Goal: Check status: Check status

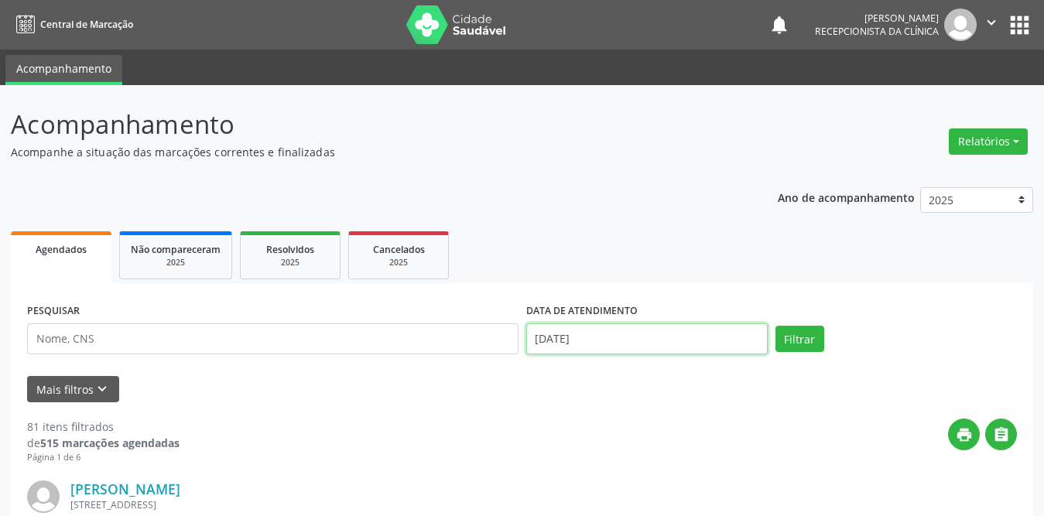
click at [546, 337] on input "[DATE]" at bounding box center [647, 339] width 242 height 31
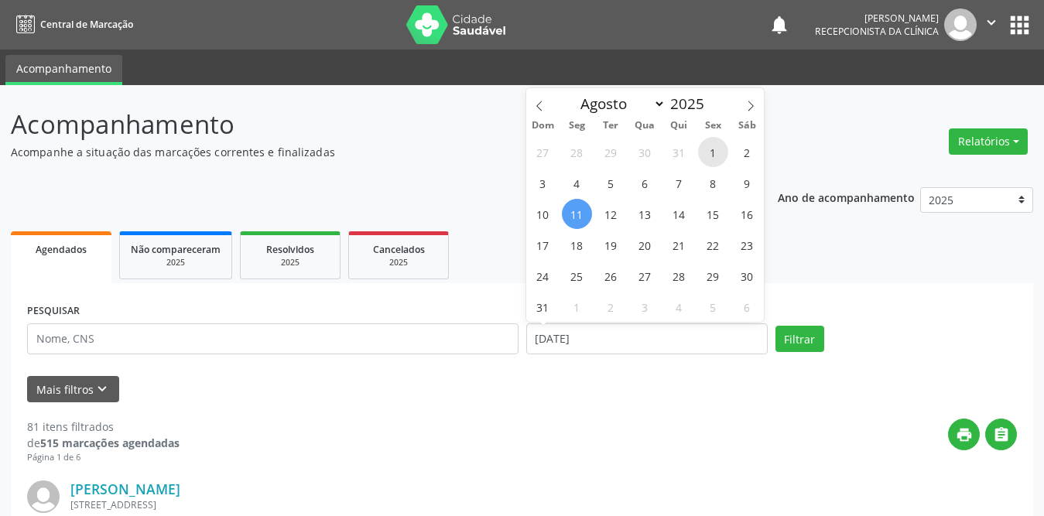
click at [713, 146] on span "1" at bounding box center [713, 152] width 30 height 30
type input "[DATE]"
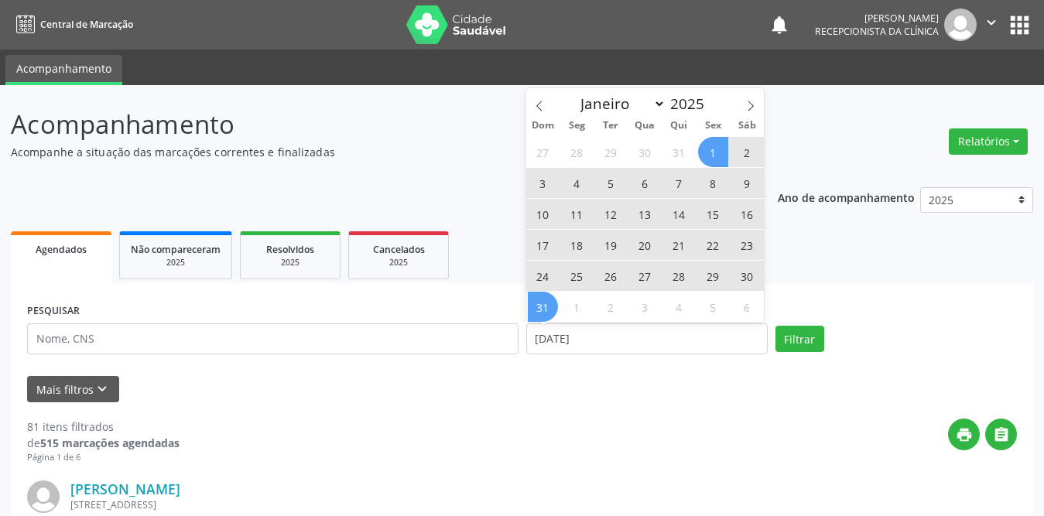
drag, startPoint x: 541, startPoint y: 305, endPoint x: 289, endPoint y: 337, distance: 254.3
click at [541, 305] on span "31" at bounding box center [543, 307] width 30 height 30
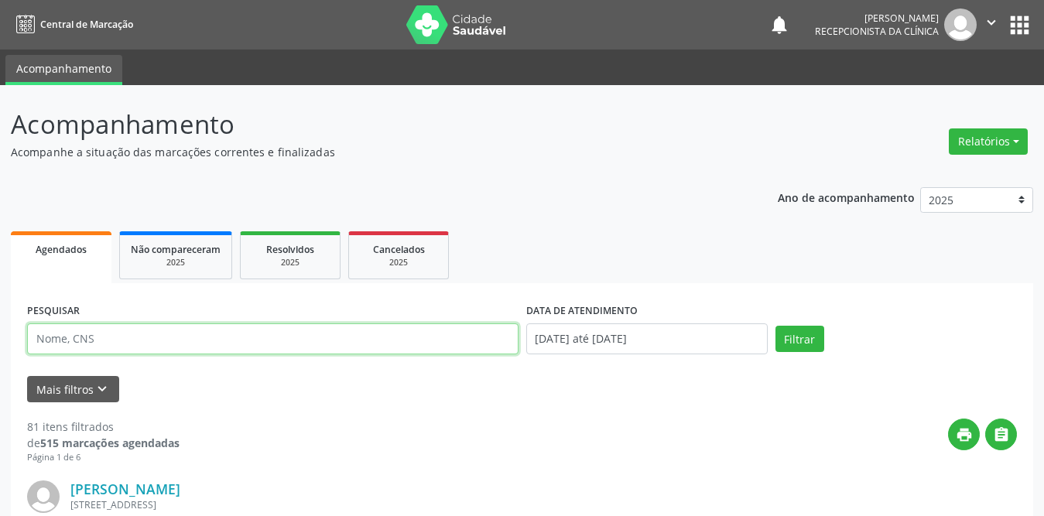
click at [286, 337] on input "text" at bounding box center [273, 339] width 492 height 31
type input "[PERSON_NAME]"
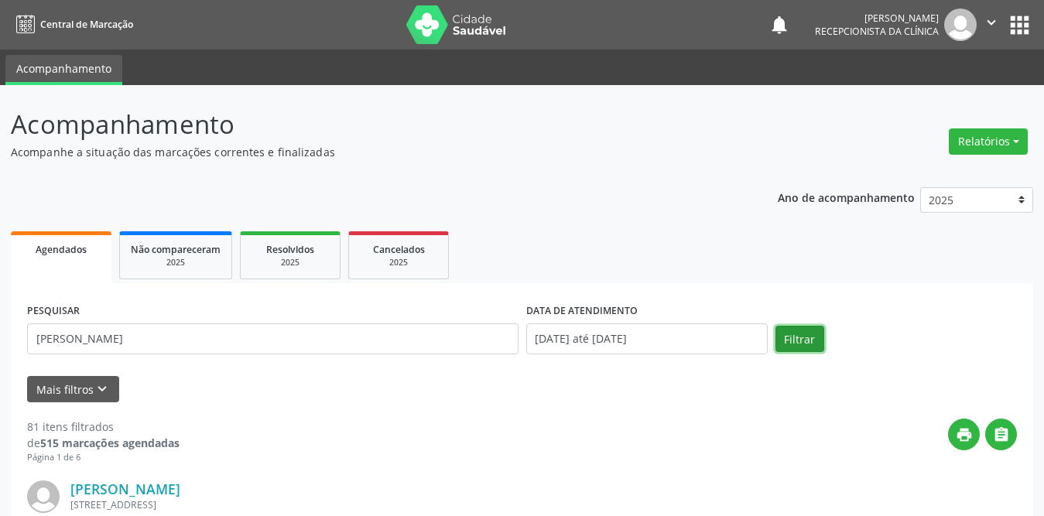
click at [811, 335] on button "Filtrar" at bounding box center [800, 339] width 49 height 26
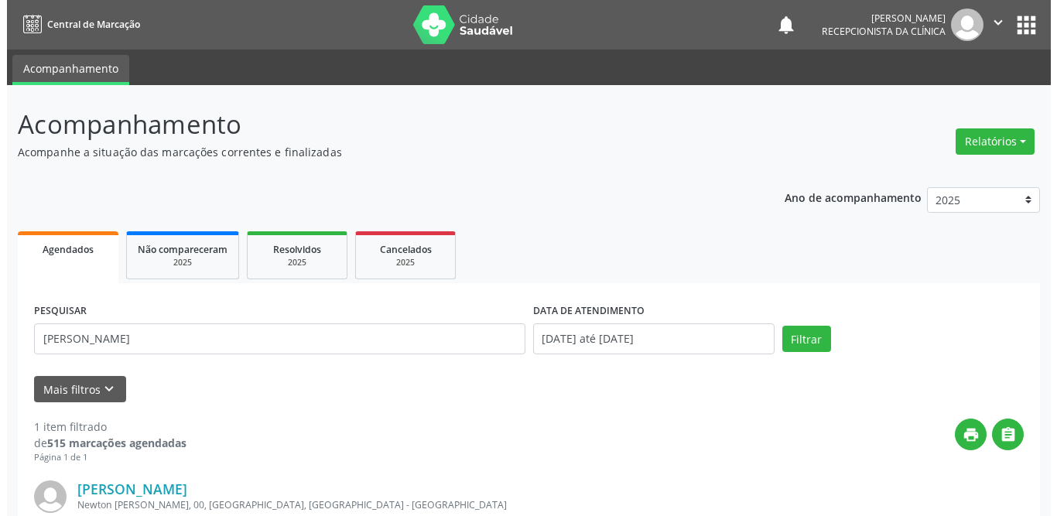
scroll to position [184, 0]
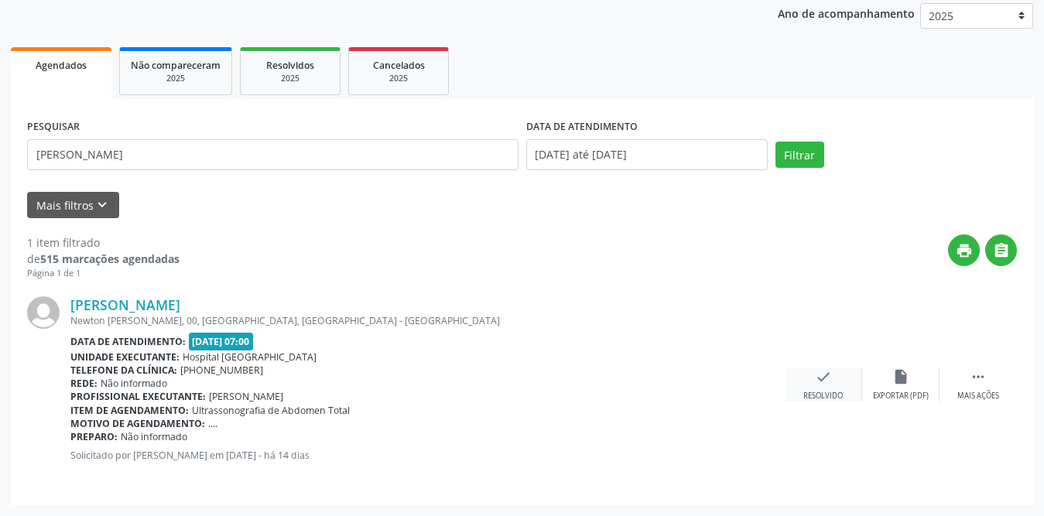
click at [824, 379] on icon "check" at bounding box center [823, 376] width 17 height 17
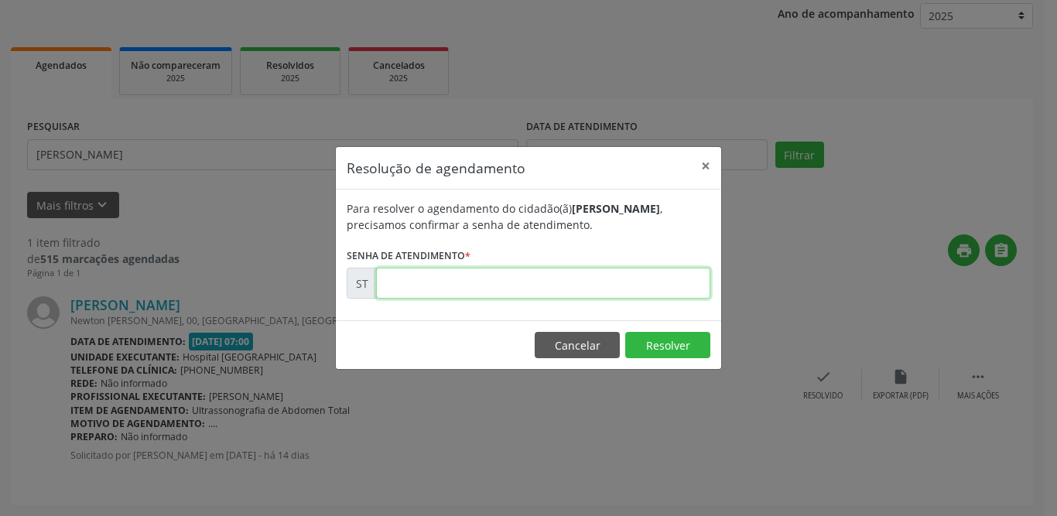
click at [571, 290] on input "text" at bounding box center [543, 283] width 334 height 31
type input "00013015"
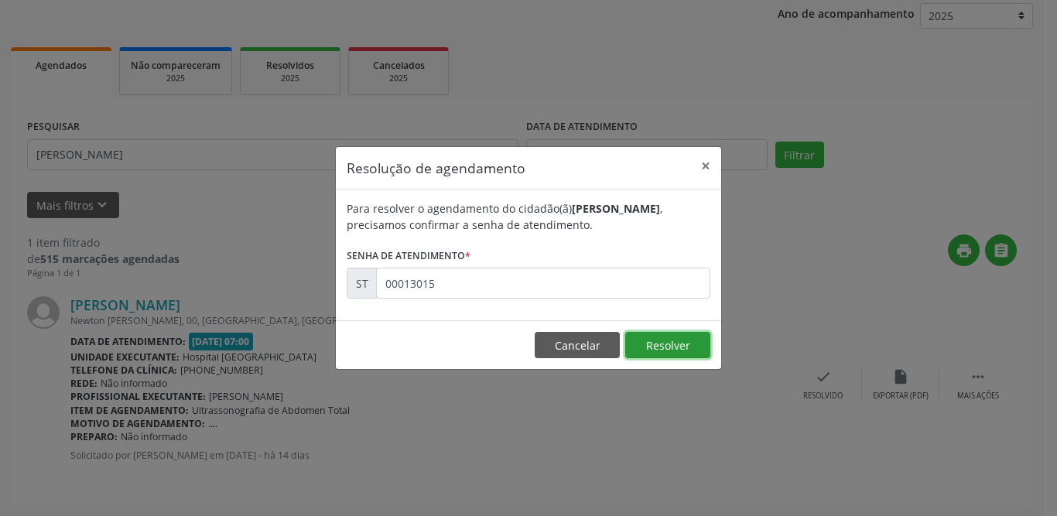
click at [668, 341] on button "Resolver" at bounding box center [667, 345] width 85 height 26
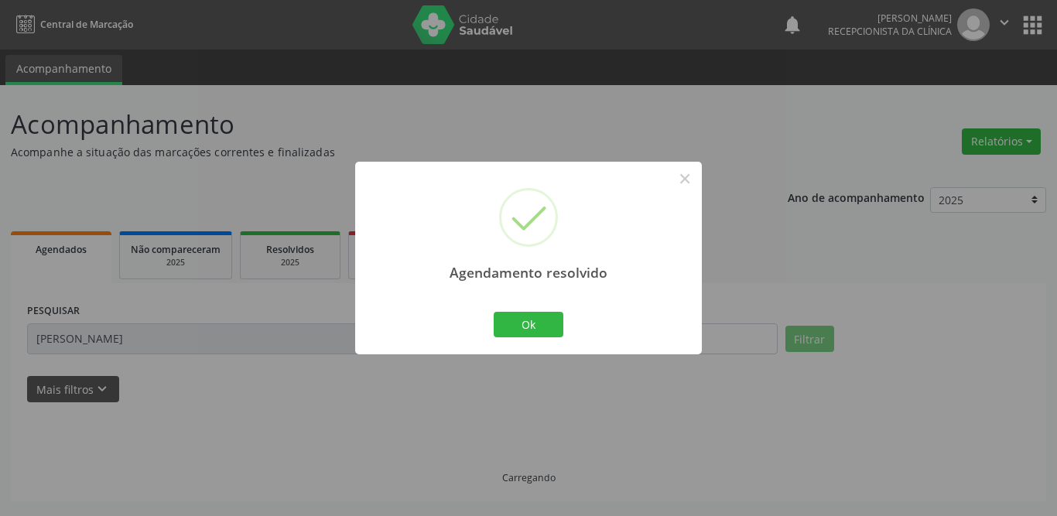
scroll to position [0, 0]
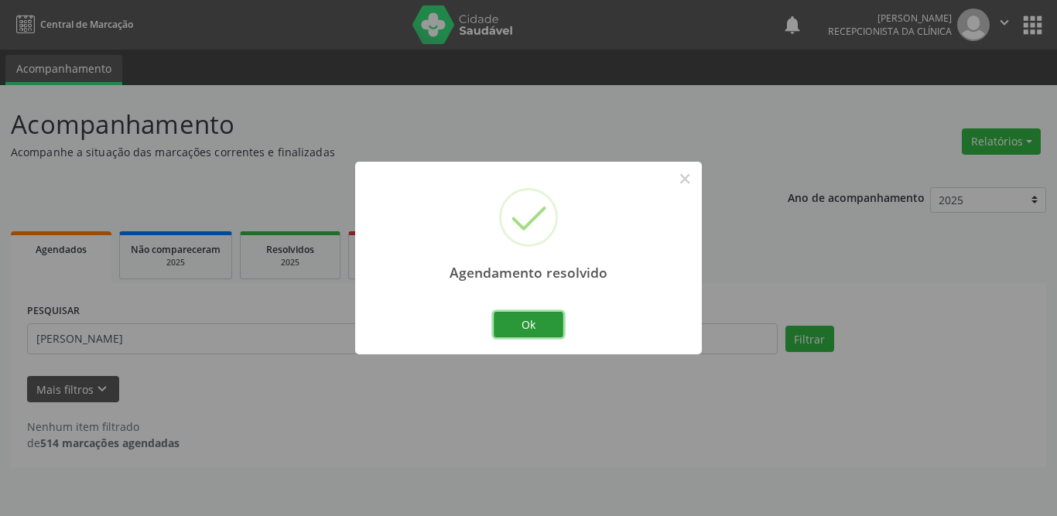
click at [538, 328] on button "Ok" at bounding box center [529, 325] width 70 height 26
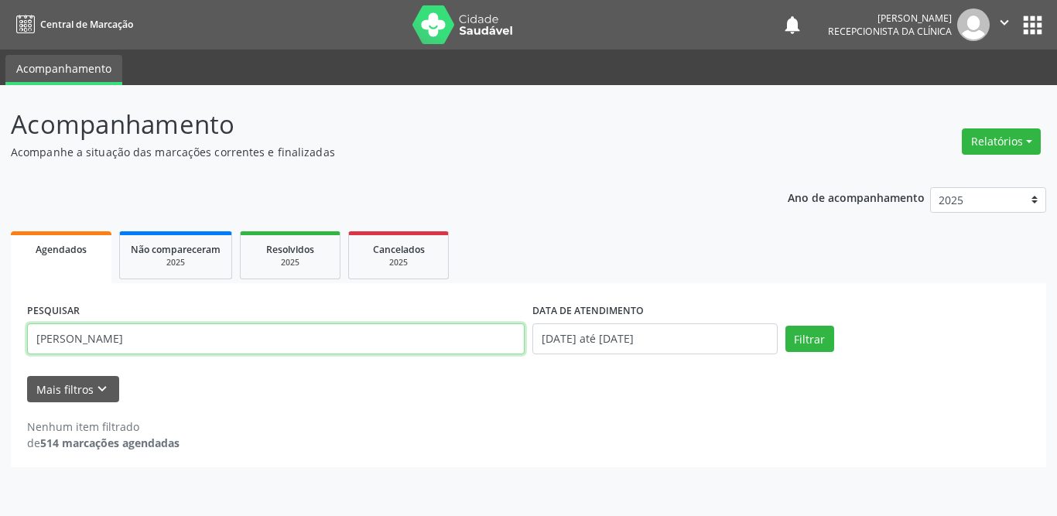
drag, startPoint x: 160, startPoint y: 342, endPoint x: 33, endPoint y: 344, distance: 127.7
click at [33, 344] on input "[PERSON_NAME]" at bounding box center [276, 339] width 498 height 31
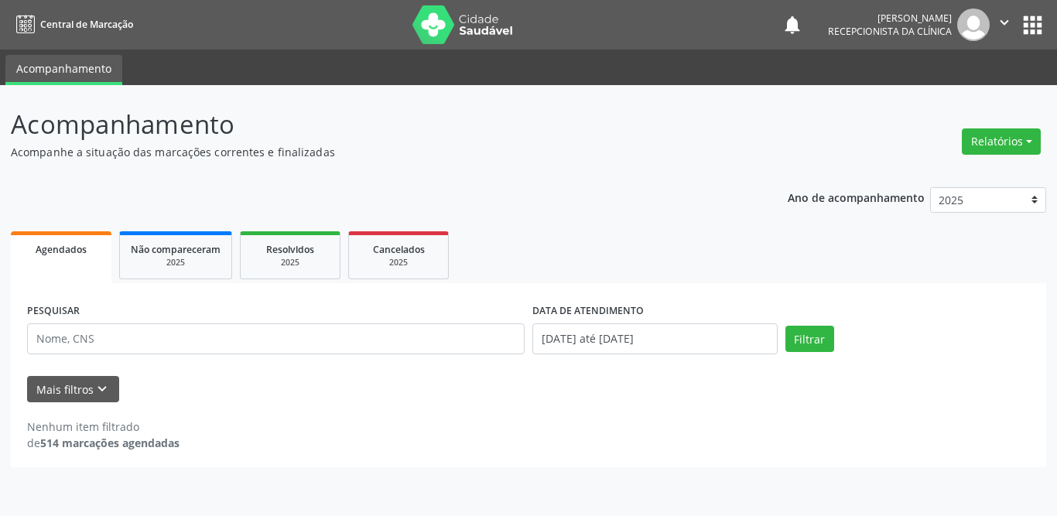
click at [303, 504] on div "Acompanhamento Acompanhe a situação das marcações correntes e finalizadas Relat…" at bounding box center [528, 300] width 1057 height 431
